Goal: Information Seeking & Learning: Learn about a topic

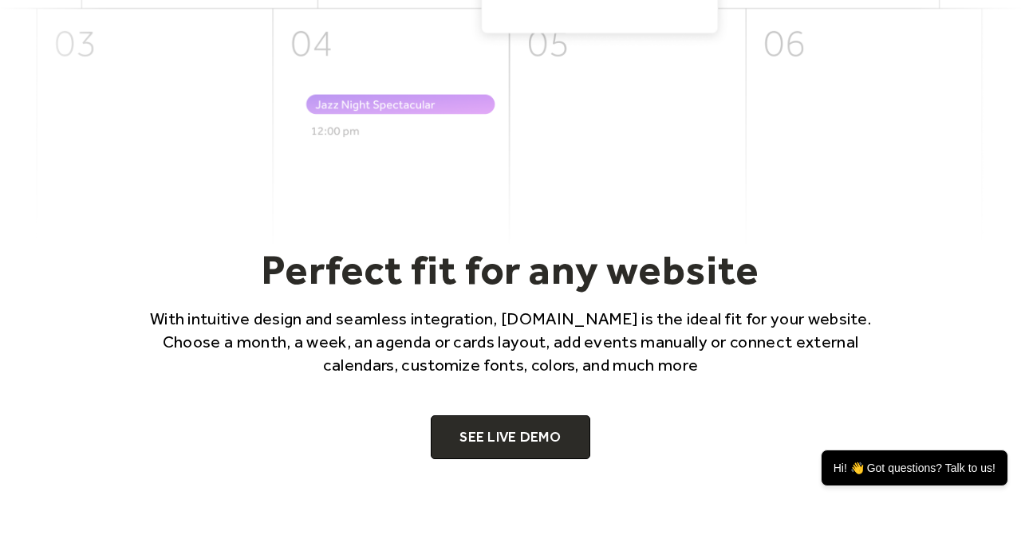
scroll to position [784, 0]
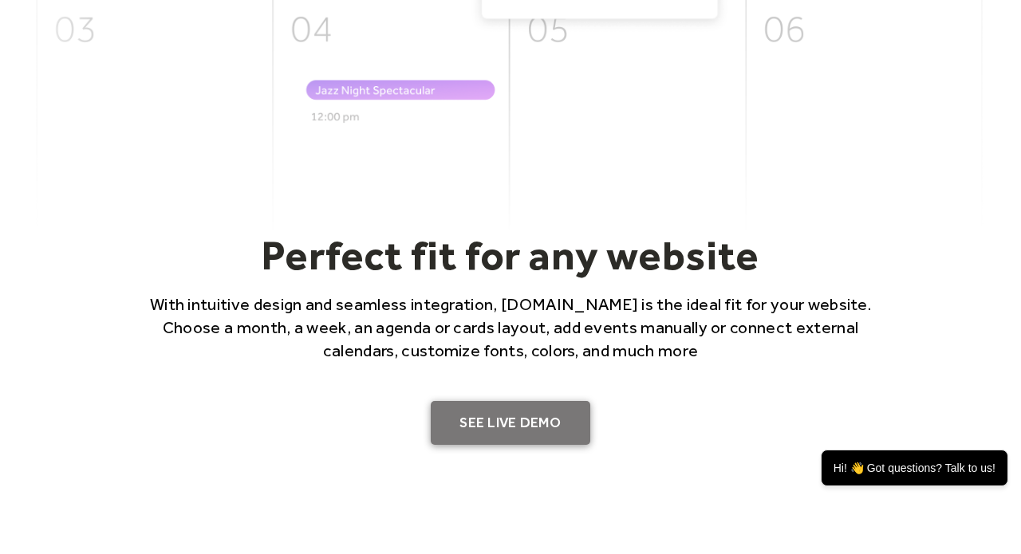
click at [532, 432] on link "SEE LIVE DEMO" at bounding box center [510, 423] width 159 height 45
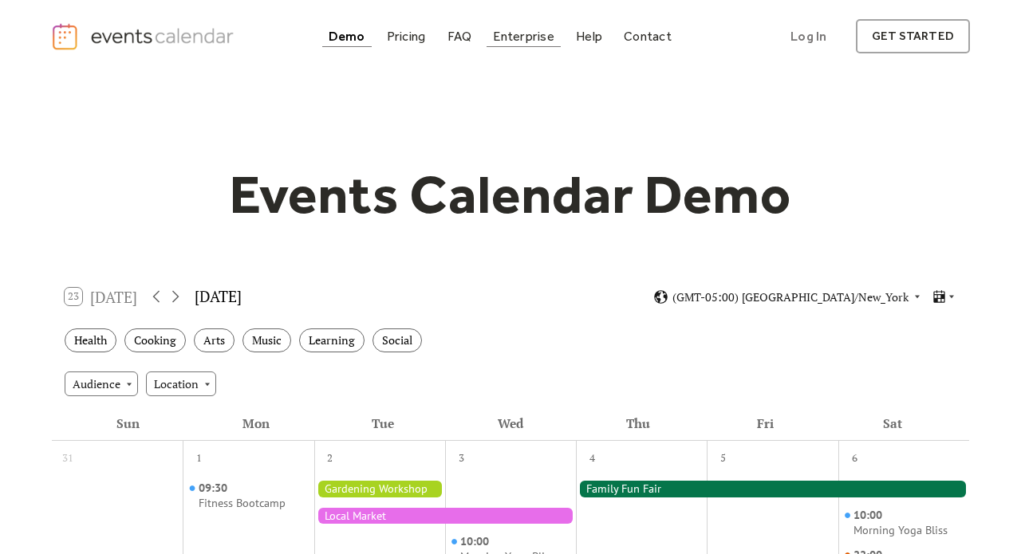
click at [502, 39] on div "Enterprise" at bounding box center [523, 36] width 61 height 9
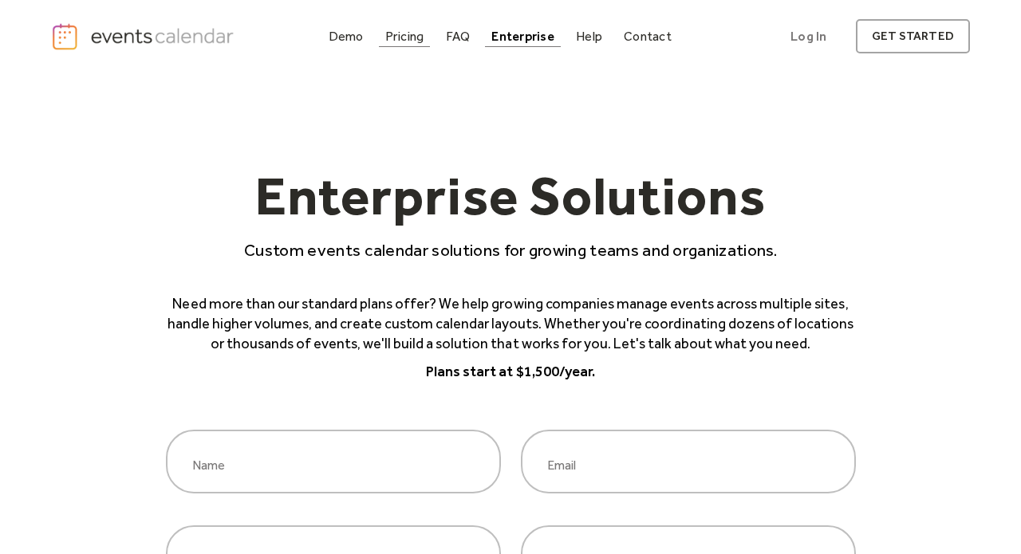
click at [415, 40] on div "Pricing" at bounding box center [404, 36] width 39 height 9
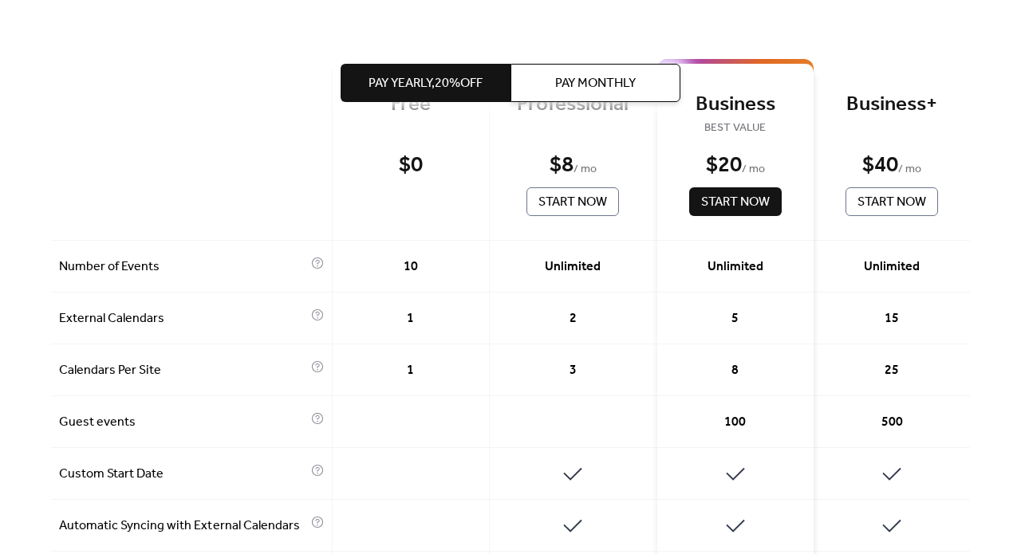
scroll to position [403, 0]
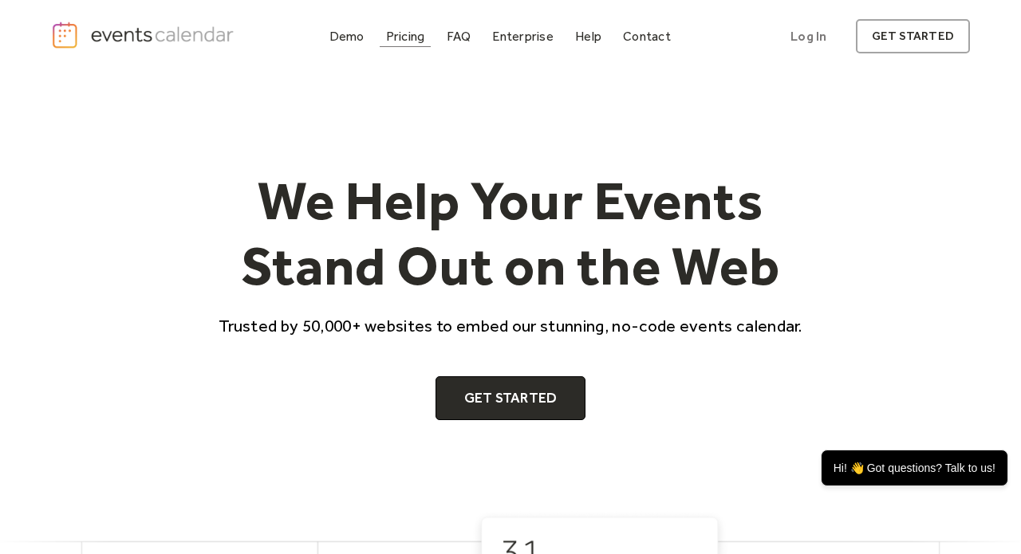
click at [417, 37] on div "Pricing" at bounding box center [405, 36] width 39 height 9
